Goal: Information Seeking & Learning: Learn about a topic

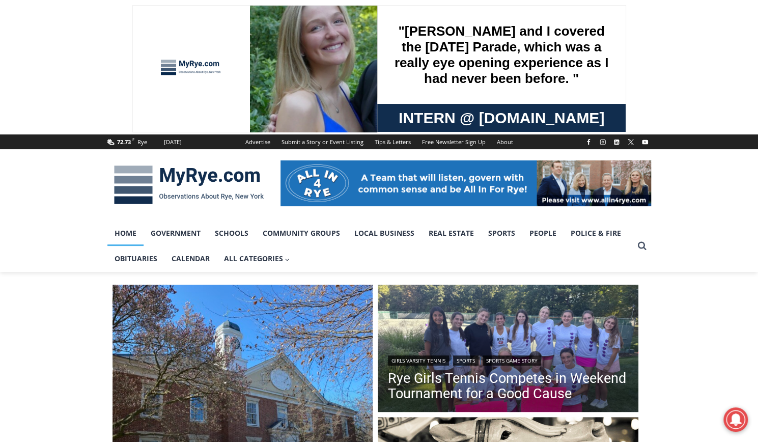
scroll to position [102, 0]
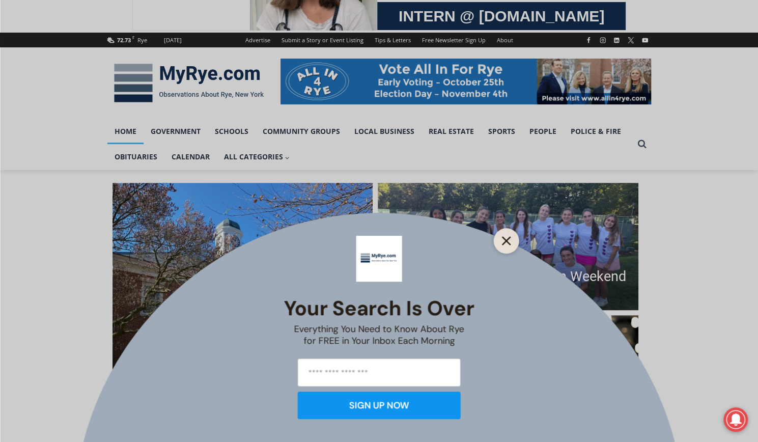
click at [509, 237] on line "Close" at bounding box center [505, 240] width 7 height 7
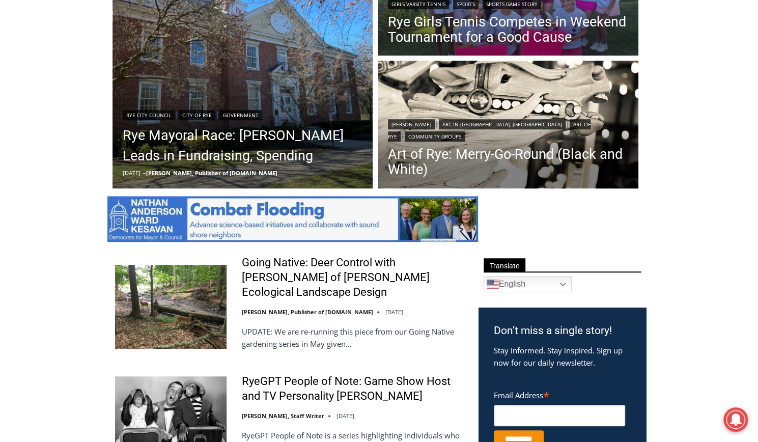
scroll to position [204, 0]
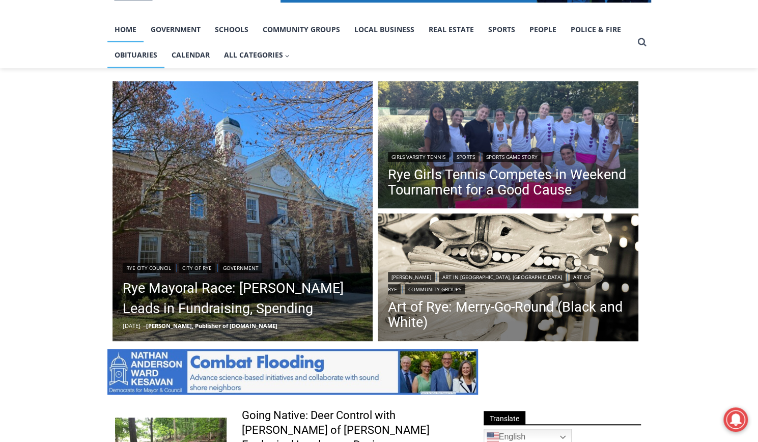
click at [143, 54] on link "Obituaries" at bounding box center [135, 54] width 57 height 25
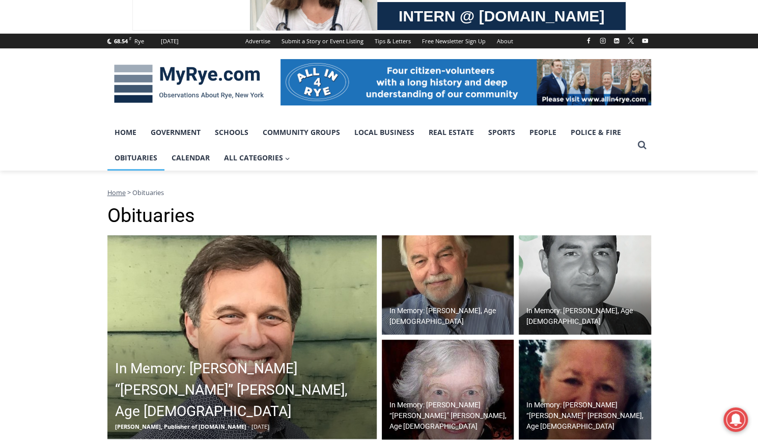
scroll to position [153, 0]
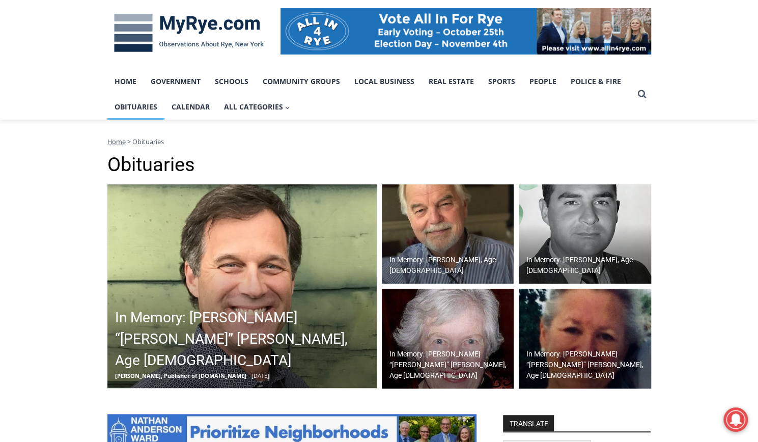
click at [576, 264] on h2 "In Memory: [PERSON_NAME], Age [DEMOGRAPHIC_DATA]" at bounding box center [587, 264] width 122 height 21
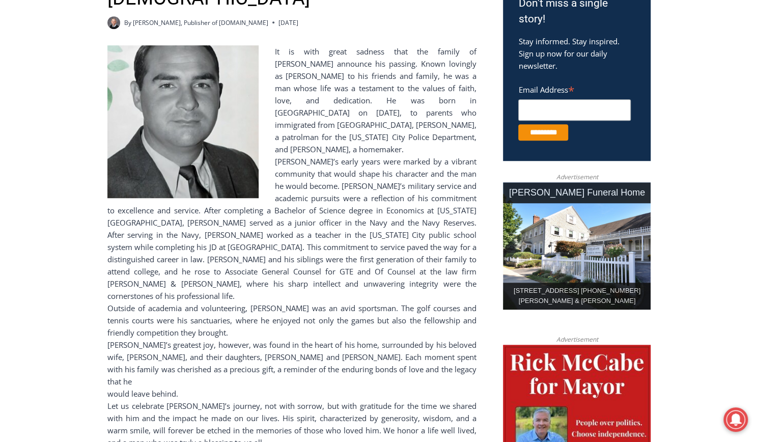
scroll to position [407, 0]
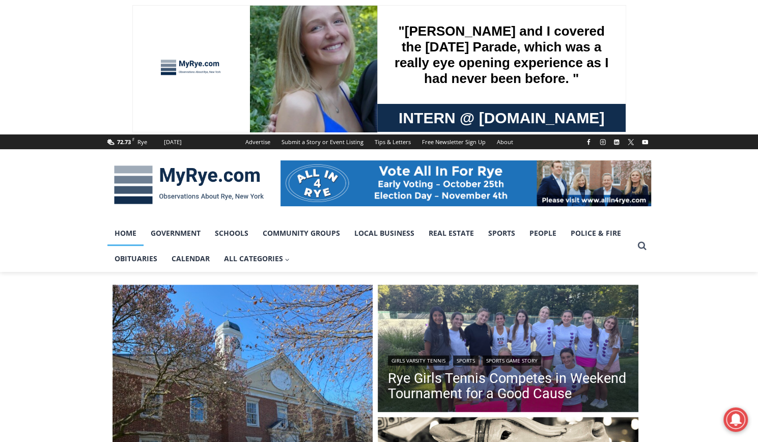
scroll to position [153, 0]
